Goal: Task Accomplishment & Management: Use online tool/utility

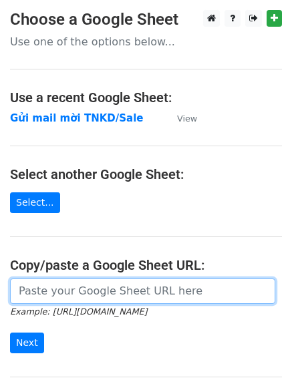
click at [78, 286] on input "url" at bounding box center [142, 291] width 265 height 25
paste input "[URL][DOMAIN_NAME][PERSON_NAME]"
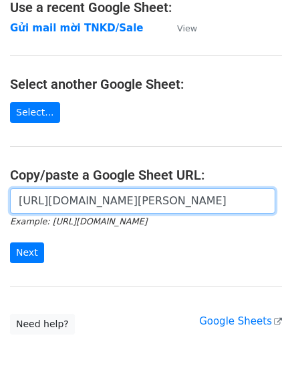
scroll to position [114, 0]
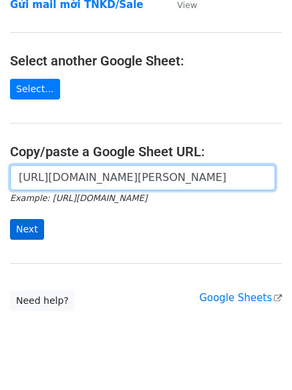
type input "https://docs.google.com/spreadsheets/d/1TtAizbGxqnDU64DPIErVZcve06-jb8T-hSU-B2z…"
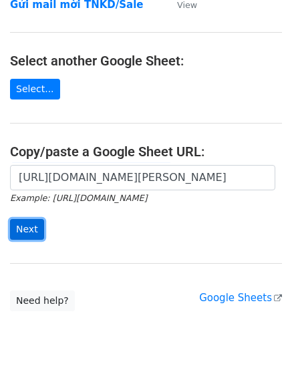
click at [27, 234] on input "Next" at bounding box center [27, 229] width 34 height 21
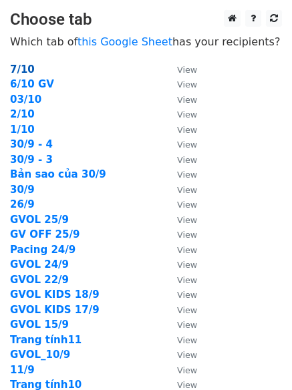
click at [19, 66] on strong "7/10" at bounding box center [22, 70] width 25 height 12
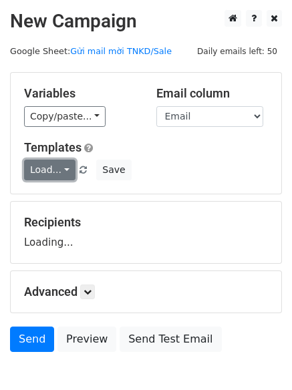
click at [47, 175] on link "Load..." at bounding box center [49, 170] width 51 height 21
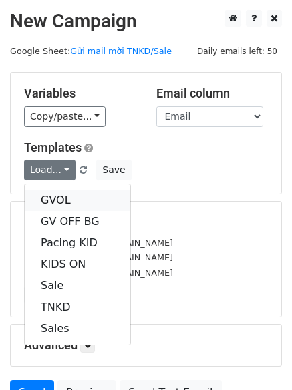
click at [59, 196] on link "GVOL" at bounding box center [78, 200] width 106 height 21
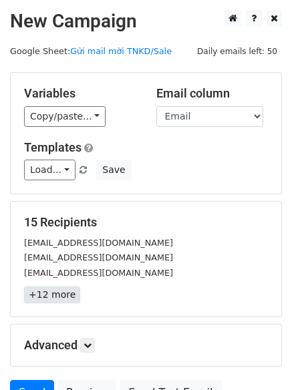
click at [44, 297] on link "+12 more" at bounding box center [52, 295] width 56 height 17
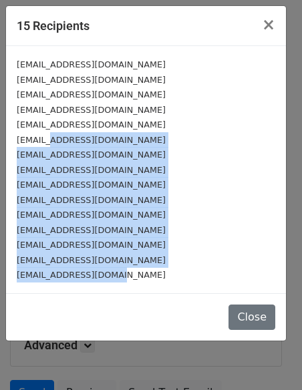
drag, startPoint x: 59, startPoint y: 193, endPoint x: 130, endPoint y: 282, distance: 114.2
click at [124, 284] on div "nhuvo1510@gmail.com ntringanha2607@gmail.com panhpanh0612@gmail.com hokieutrinh…" at bounding box center [146, 169] width 280 height 247
click at [273, 27] on span "×" at bounding box center [268, 24] width 13 height 19
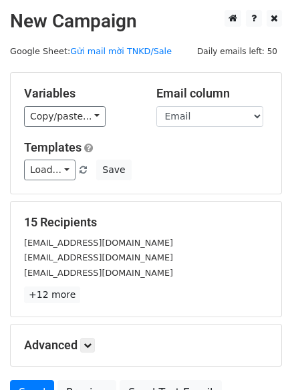
scroll to position [129, 0]
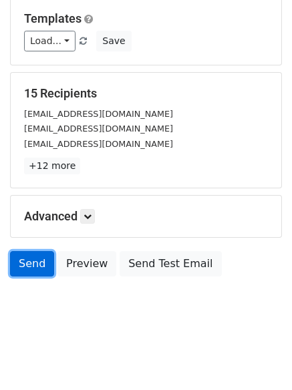
click at [38, 268] on link "Send" at bounding box center [32, 263] width 44 height 25
